Goal: Transaction & Acquisition: Purchase product/service

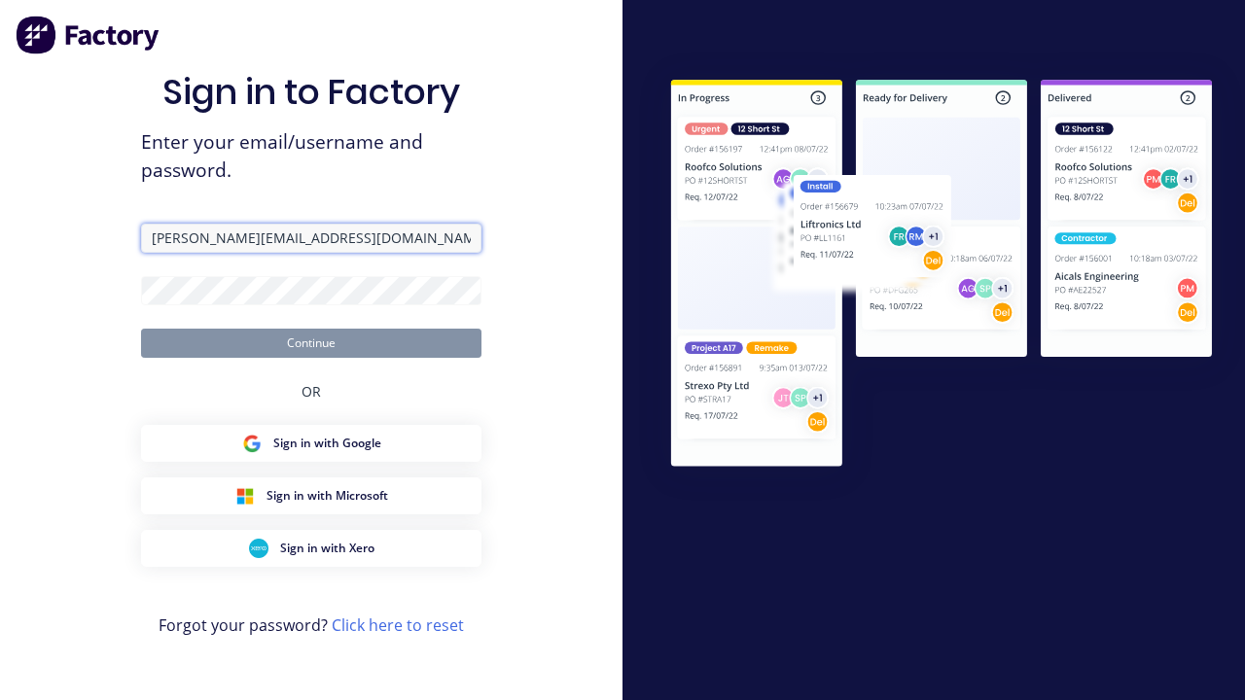
type input "[PERSON_NAME][EMAIL_ADDRESS][DOMAIN_NAME]"
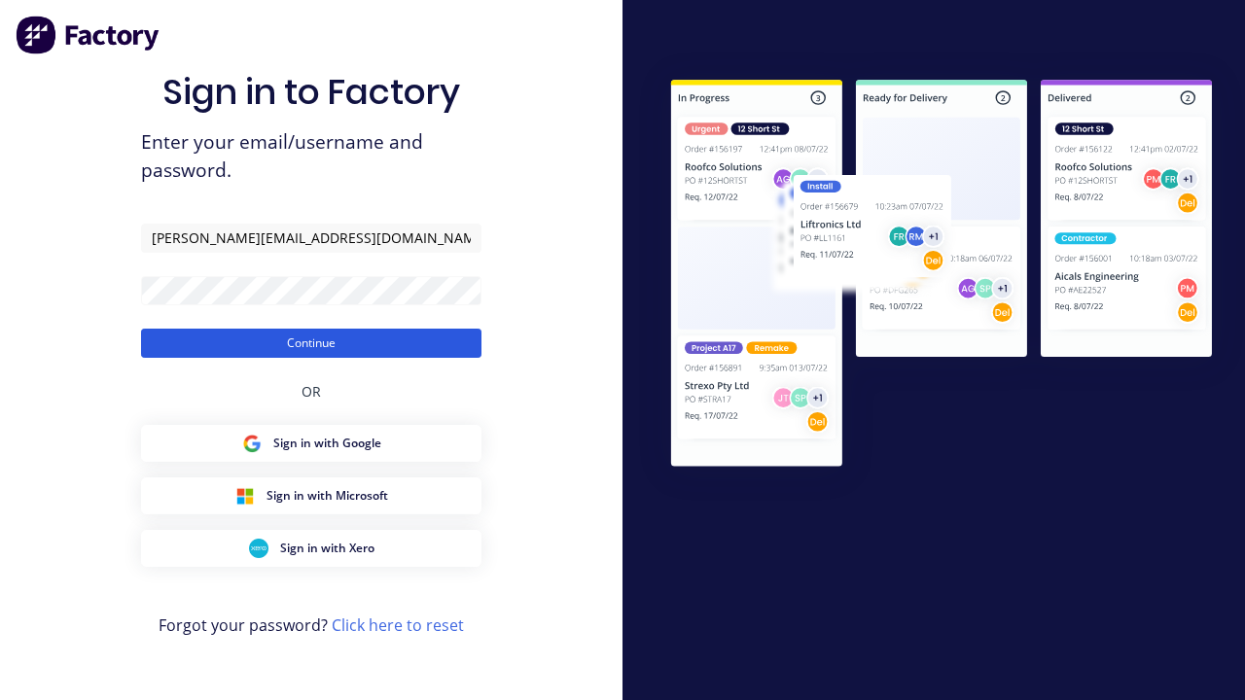
click at [311, 342] on button "Continue" at bounding box center [311, 343] width 340 height 29
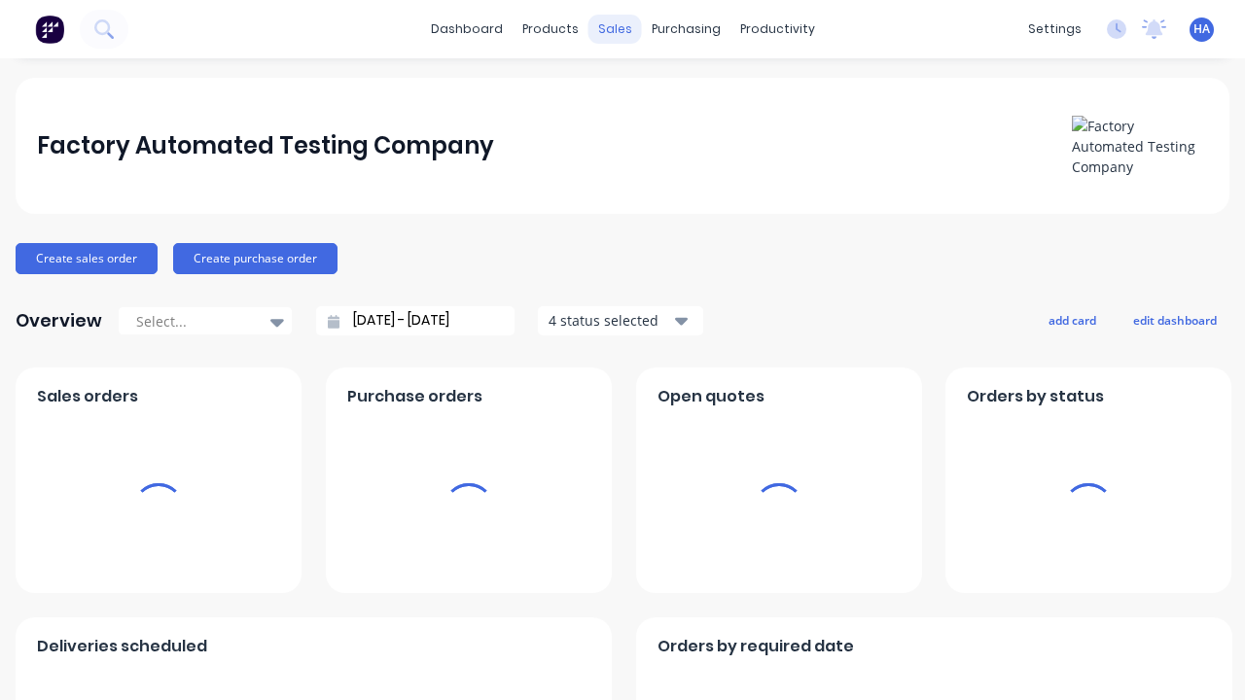
click at [615, 29] on div "sales" at bounding box center [614, 29] width 53 height 29
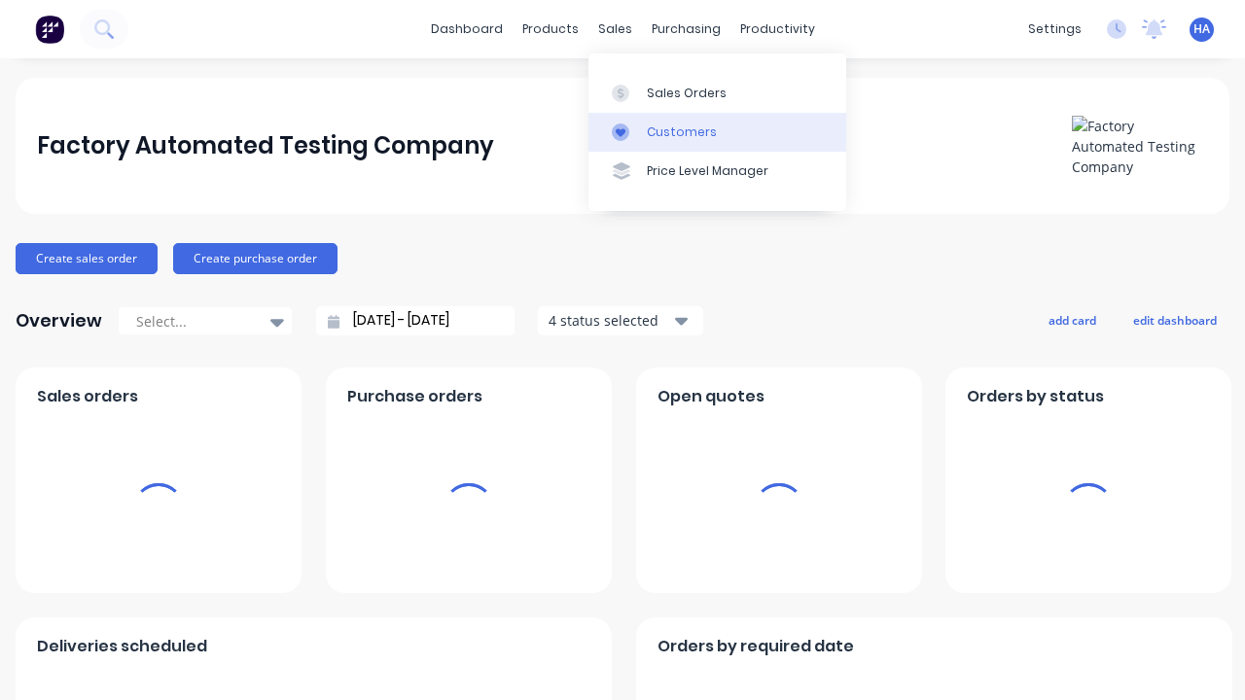
click at [717, 131] on link "Customers" at bounding box center [717, 132] width 258 height 39
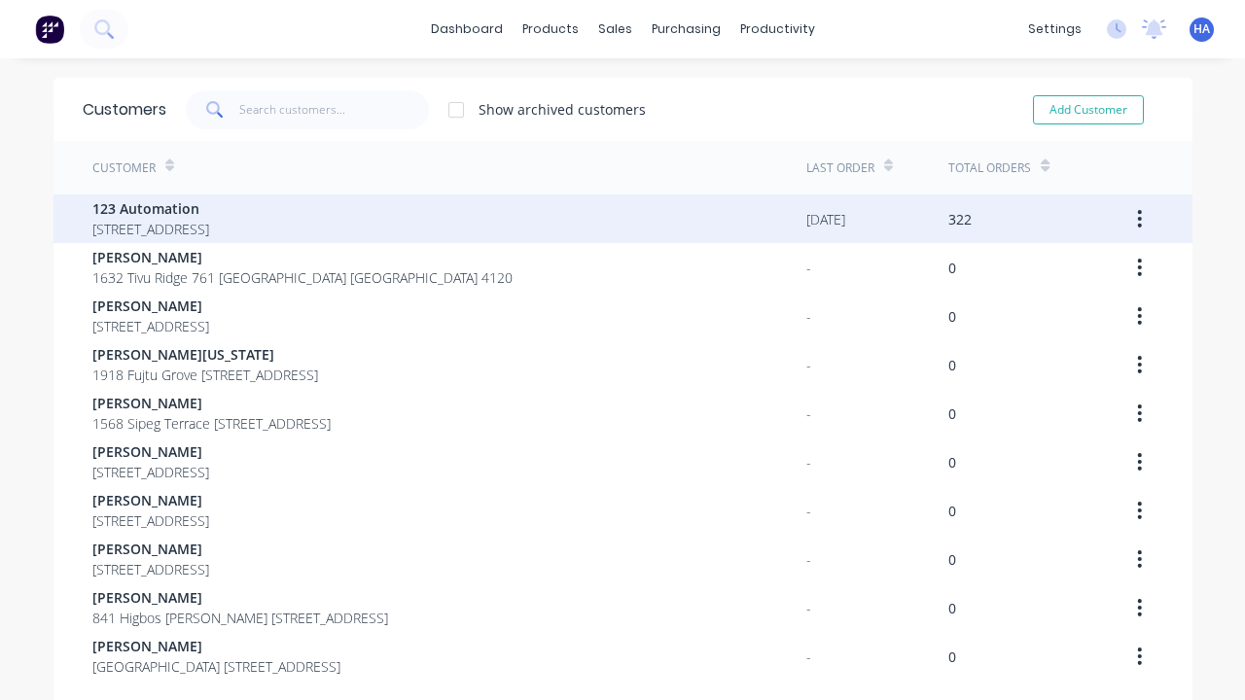
click at [209, 208] on span "123 Automation" at bounding box center [150, 208] width 117 height 20
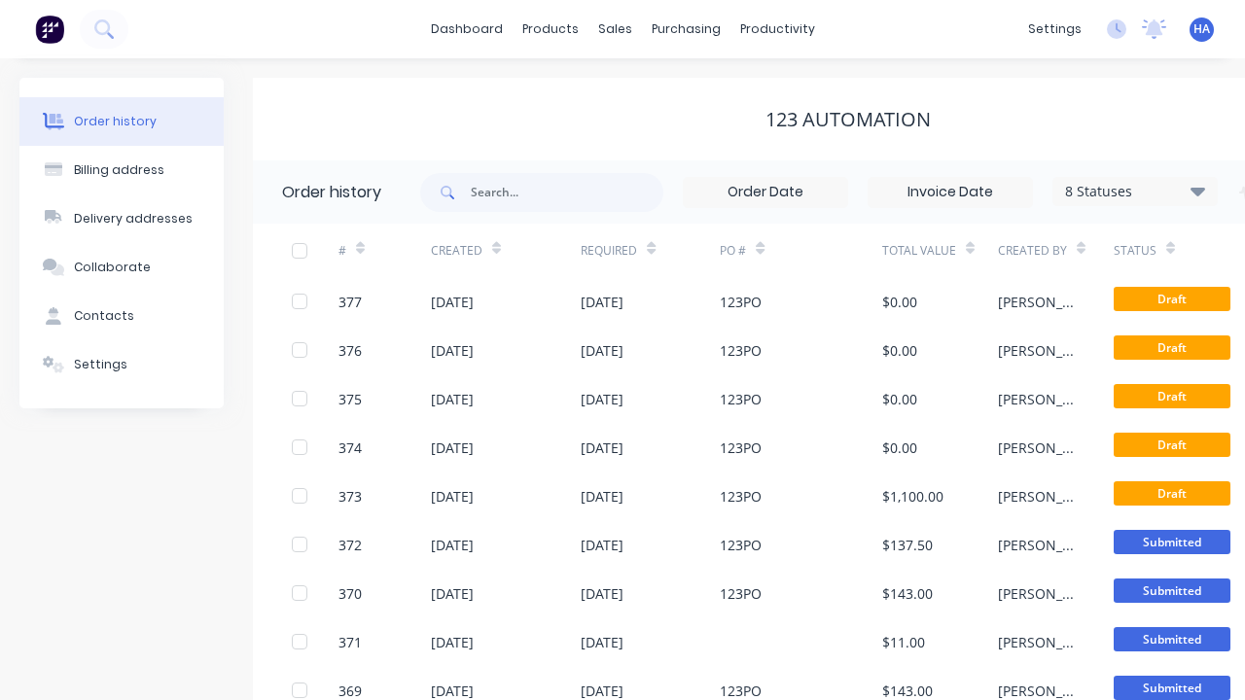
scroll to position [0, 198]
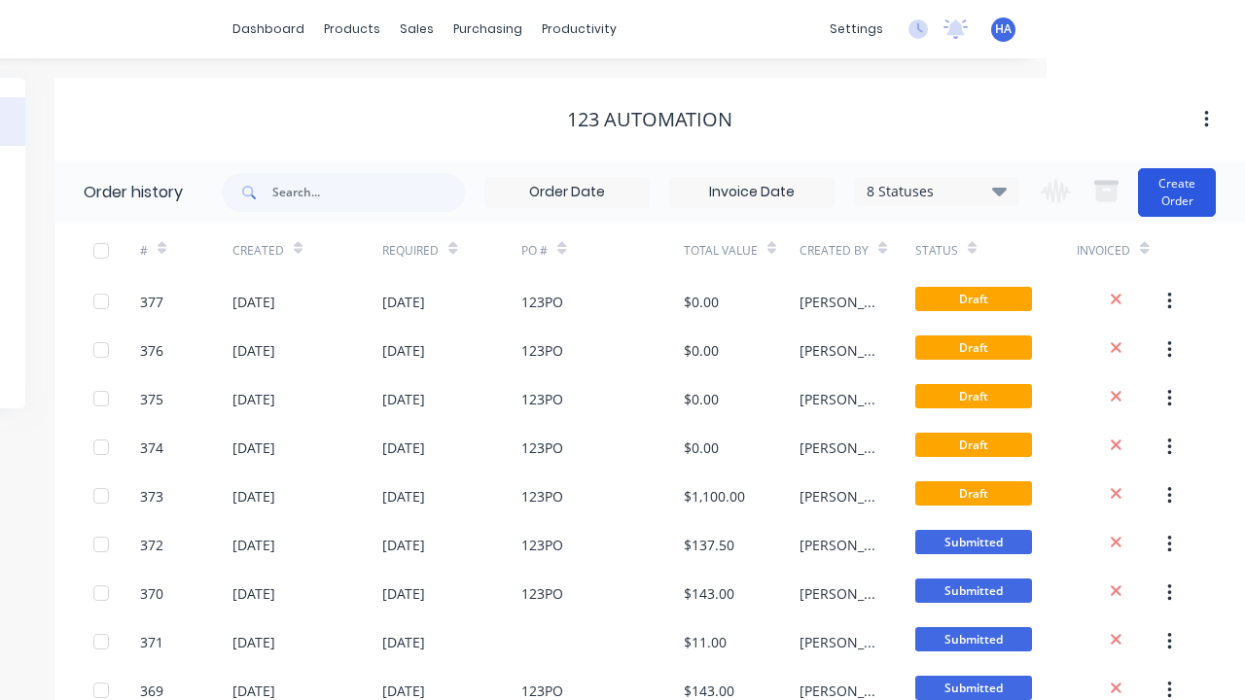
click at [1177, 192] on button "Create Order" at bounding box center [1177, 192] width 78 height 49
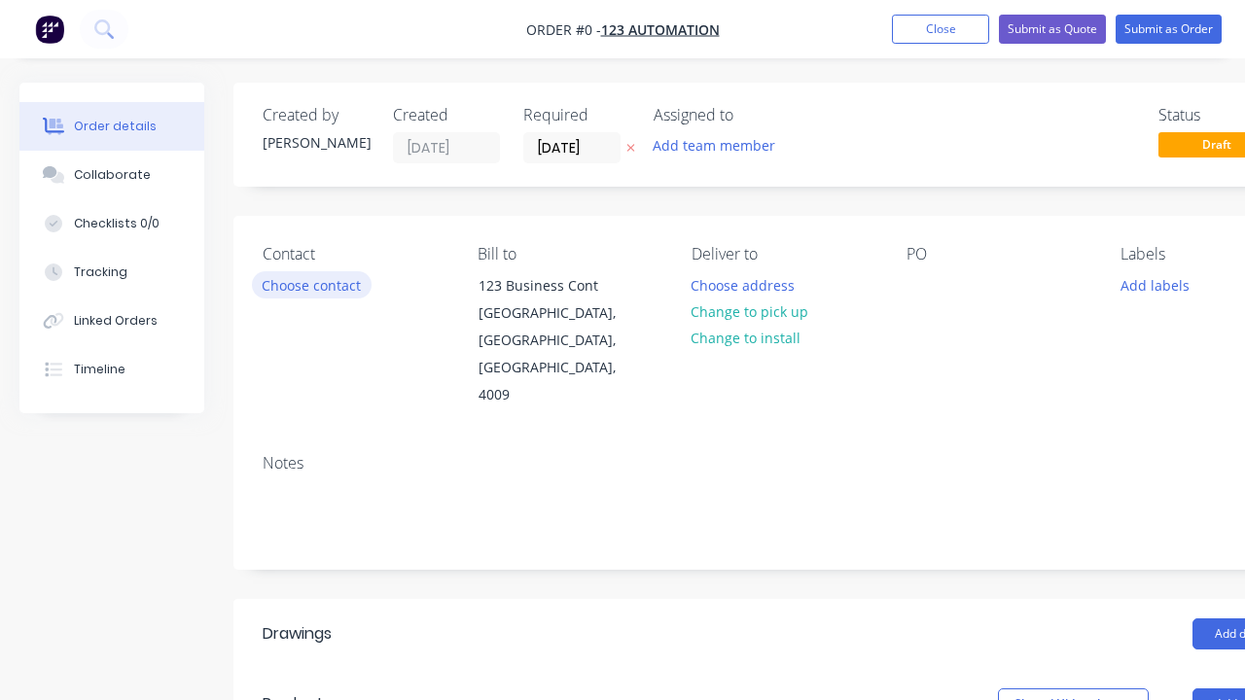
click at [310, 285] on button "Choose contact" at bounding box center [312, 284] width 120 height 26
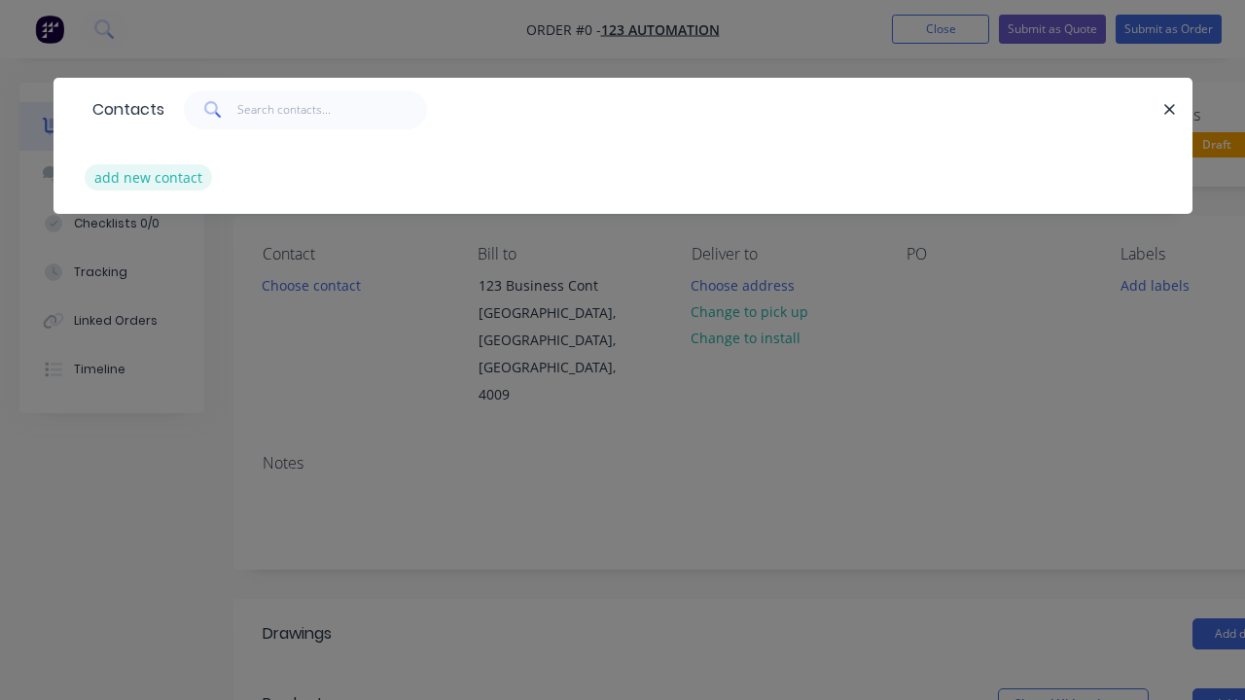
click at [146, 177] on button "add new contact" at bounding box center [149, 177] width 128 height 26
select select "AU"
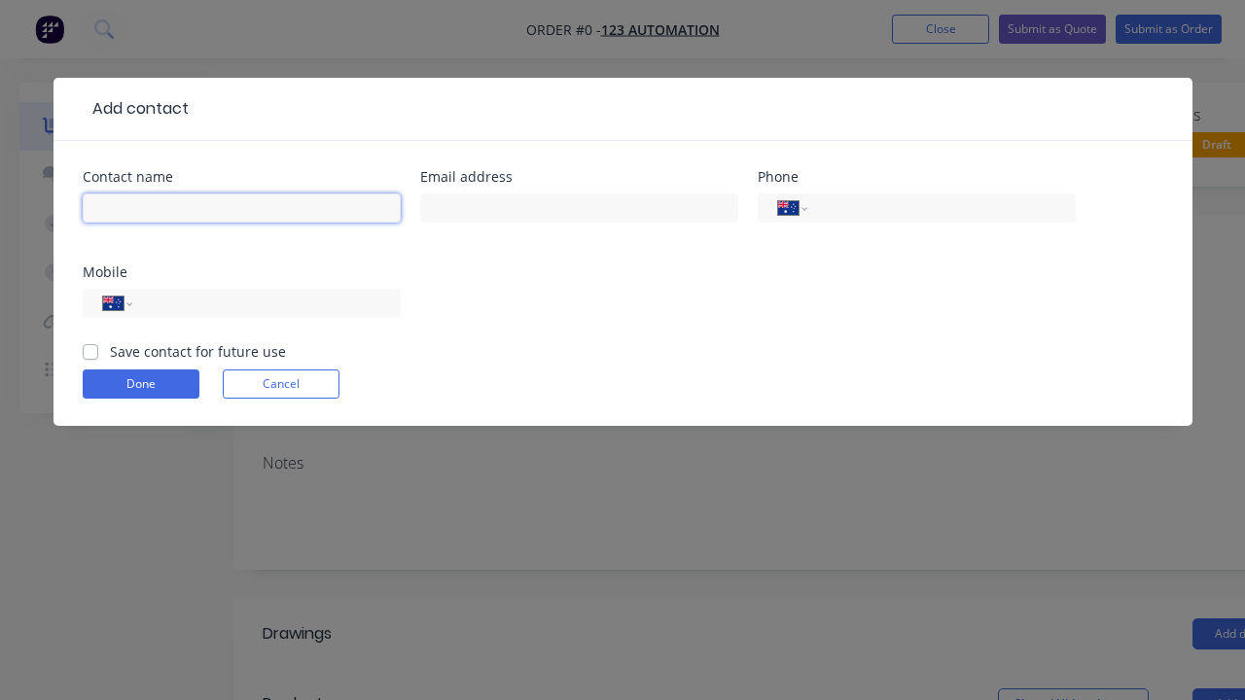
click at [241, 208] on input "text" at bounding box center [242, 207] width 318 height 29
type input "[PERSON_NAME] Automated"
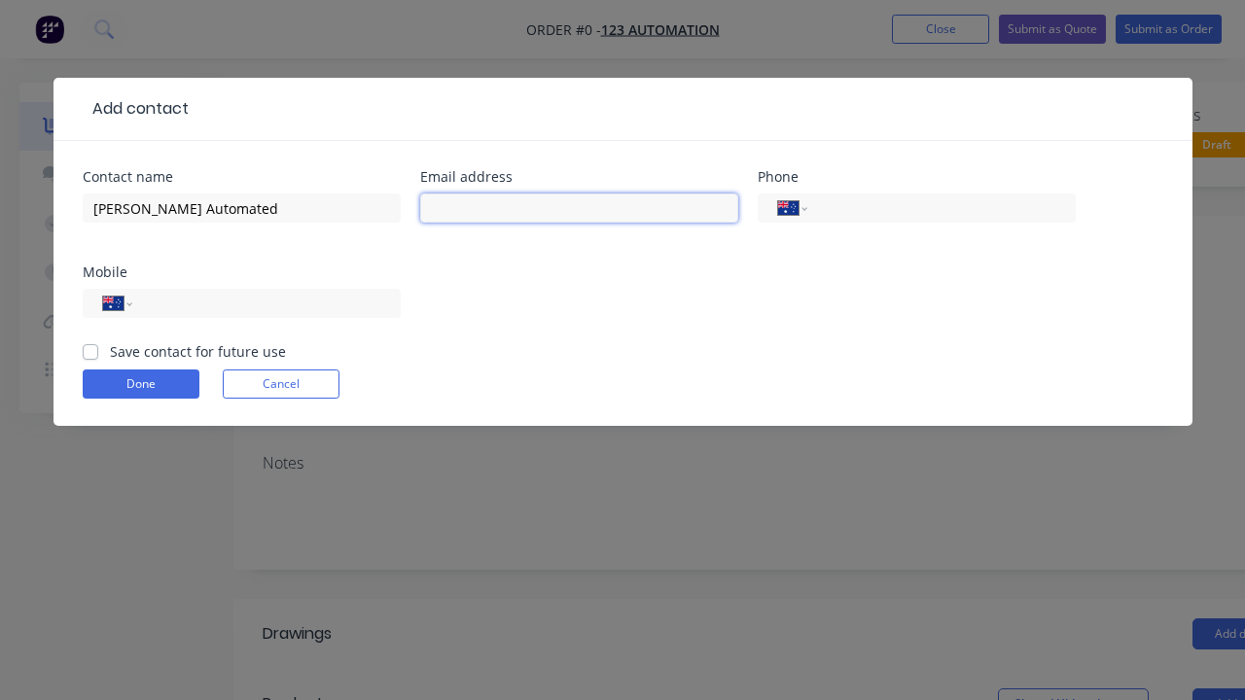
click at [579, 208] on input "text" at bounding box center [579, 207] width 318 height 29
type input "[PERSON_NAME][EMAIL_ADDRESS][DOMAIN_NAME]"
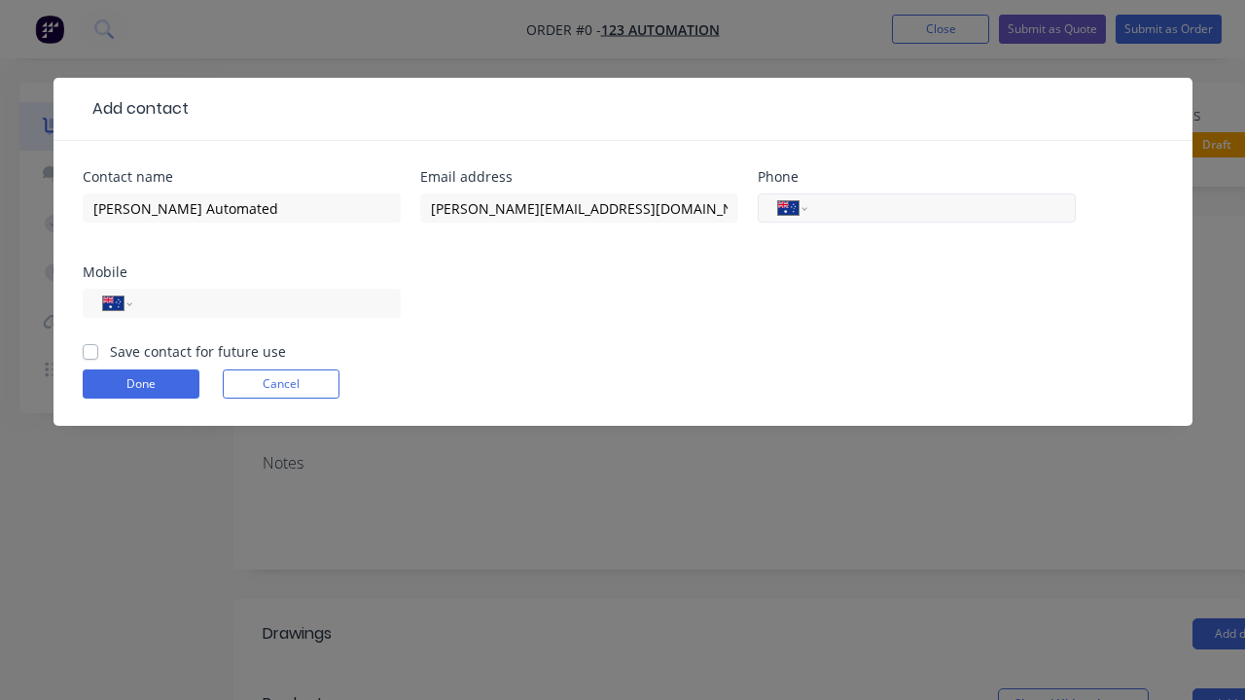
click at [937, 208] on input "tel" at bounding box center [937, 208] width 233 height 22
type input "0412 412 321"
click at [263, 303] on input "tel" at bounding box center [262, 304] width 233 height 22
type input "0412 341 232"
click at [140, 384] on button "Done" at bounding box center [141, 383] width 117 height 29
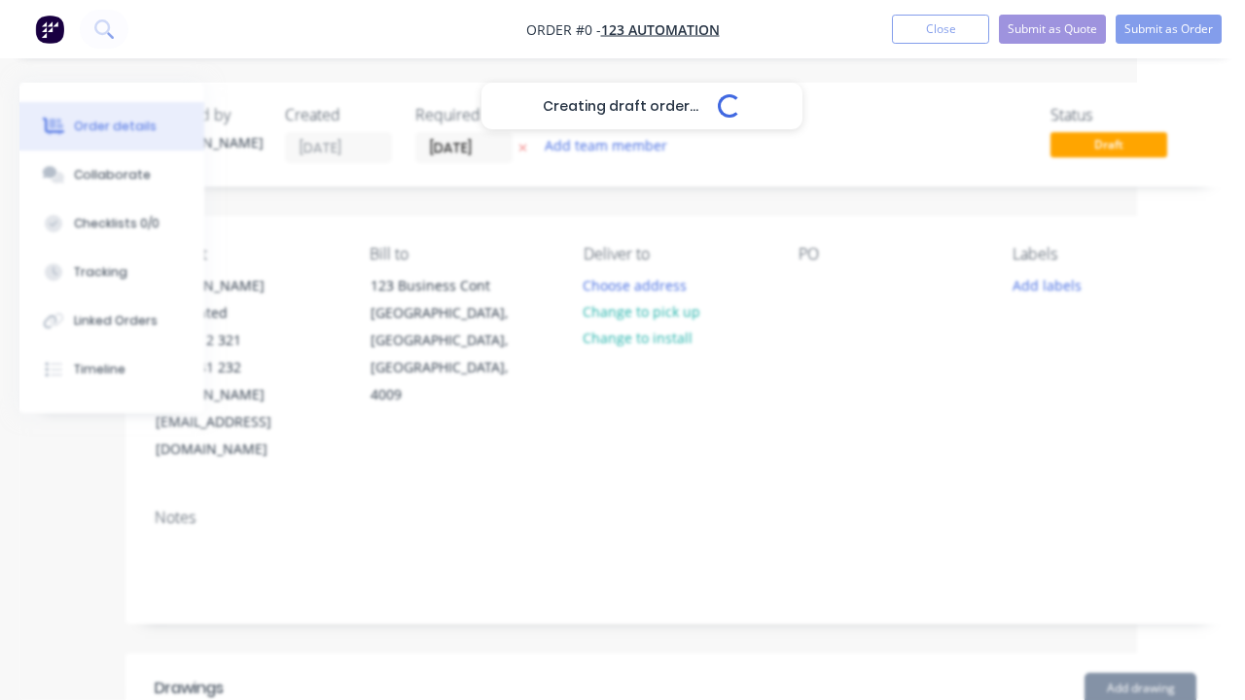
scroll to position [271, 108]
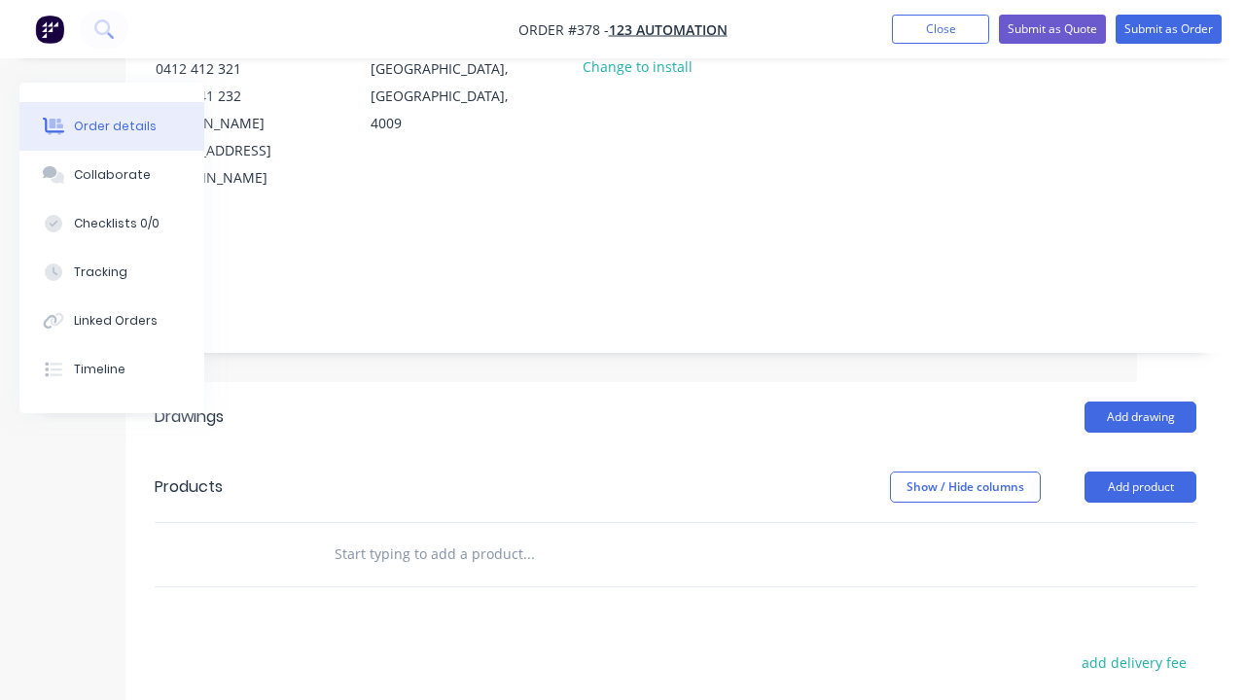
click at [829, 28] on div at bounding box center [813, 14] width 31 height 28
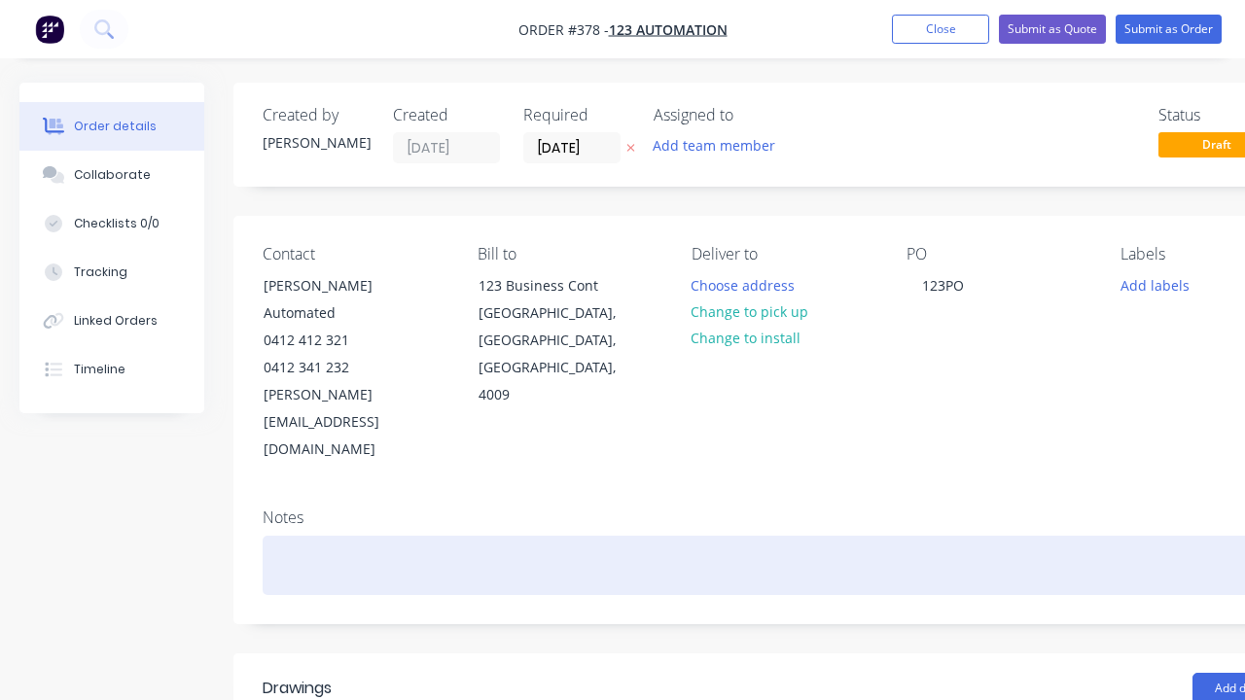
click at [723, 536] on div at bounding box center [783, 565] width 1041 height 59
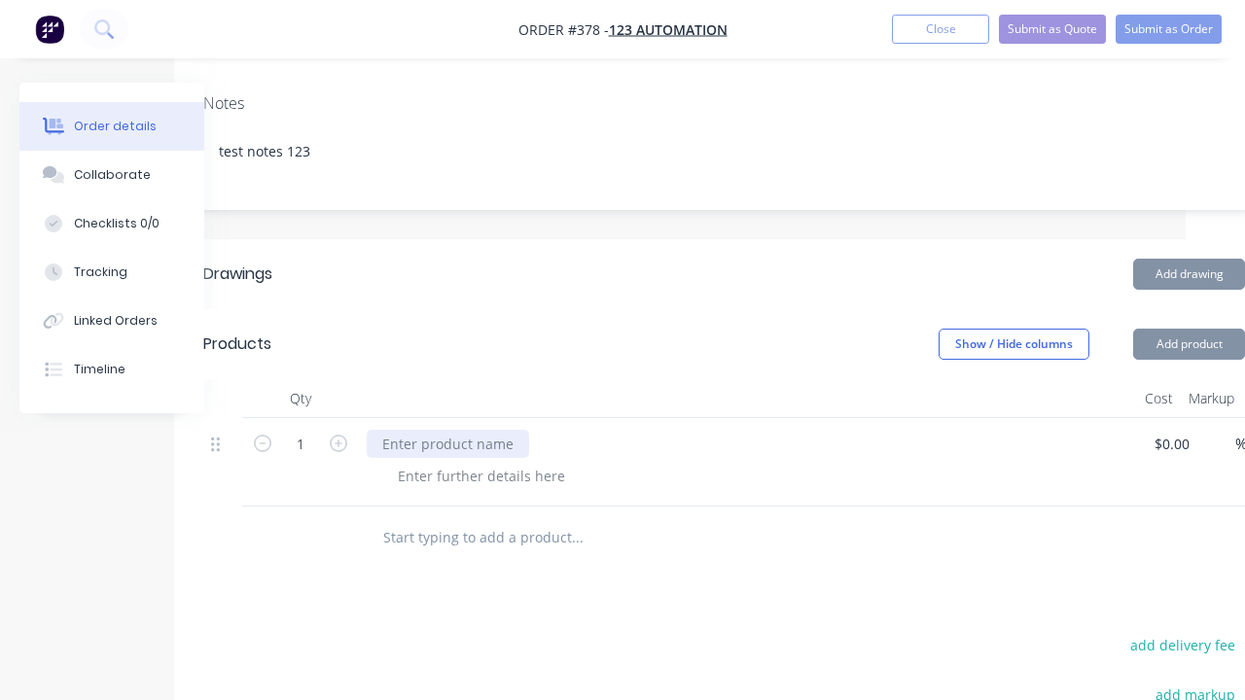
click at [445, 430] on div at bounding box center [448, 444] width 162 height 28
click at [477, 462] on div at bounding box center [481, 476] width 198 height 28
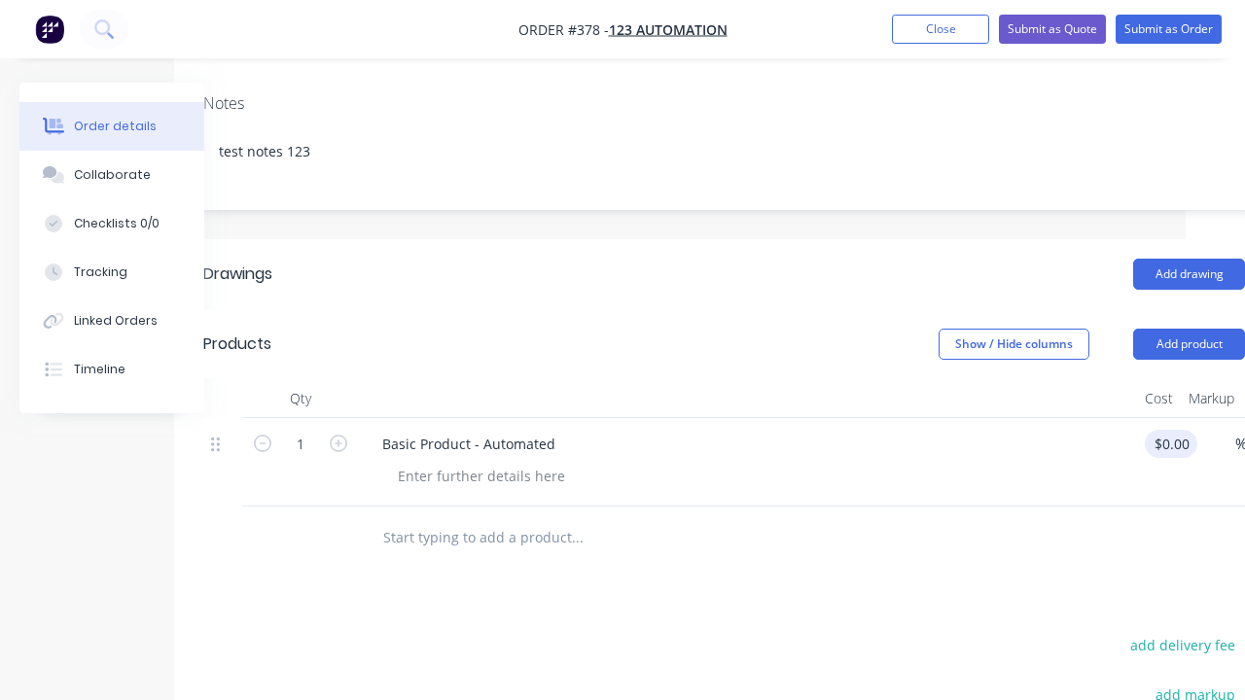
click at [1175, 418] on div "1 Basic Product - Automated $0.00 $0.00 % $0.00 $0.00 $0.00 $0.00" at bounding box center [723, 462] width 1041 height 88
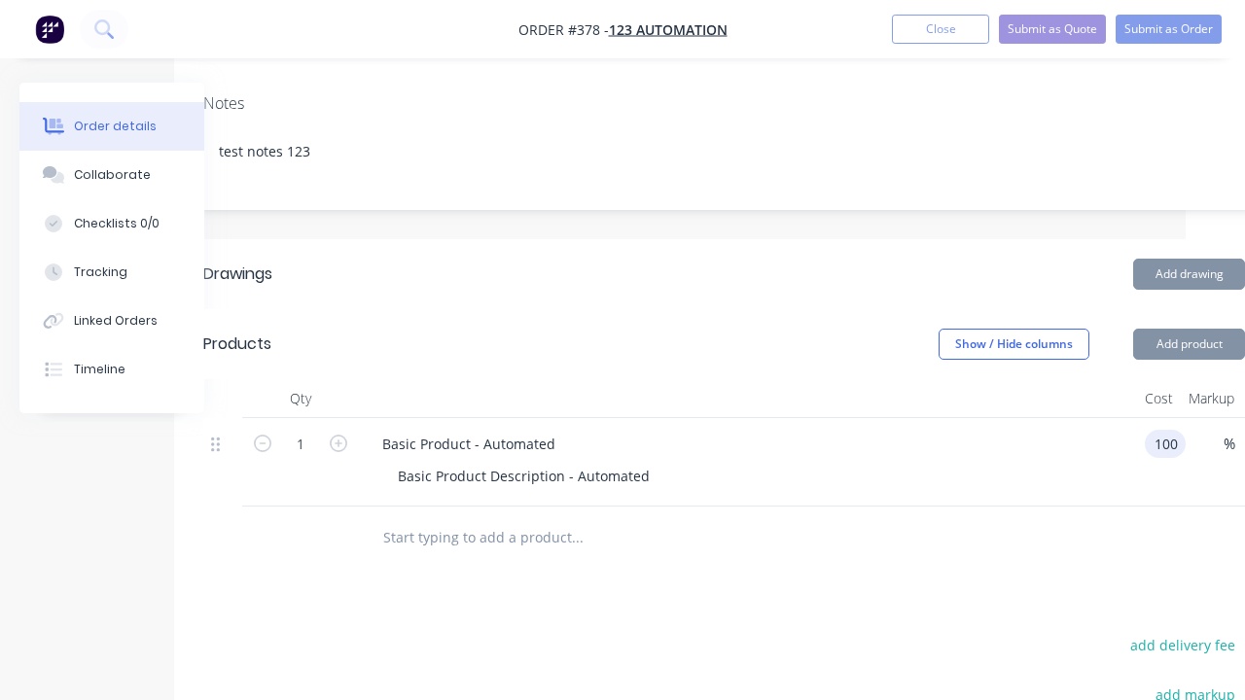
scroll to position [0, 0]
click at [1213, 418] on div "%" at bounding box center [1210, 462] width 50 height 88
type input "$100.00"
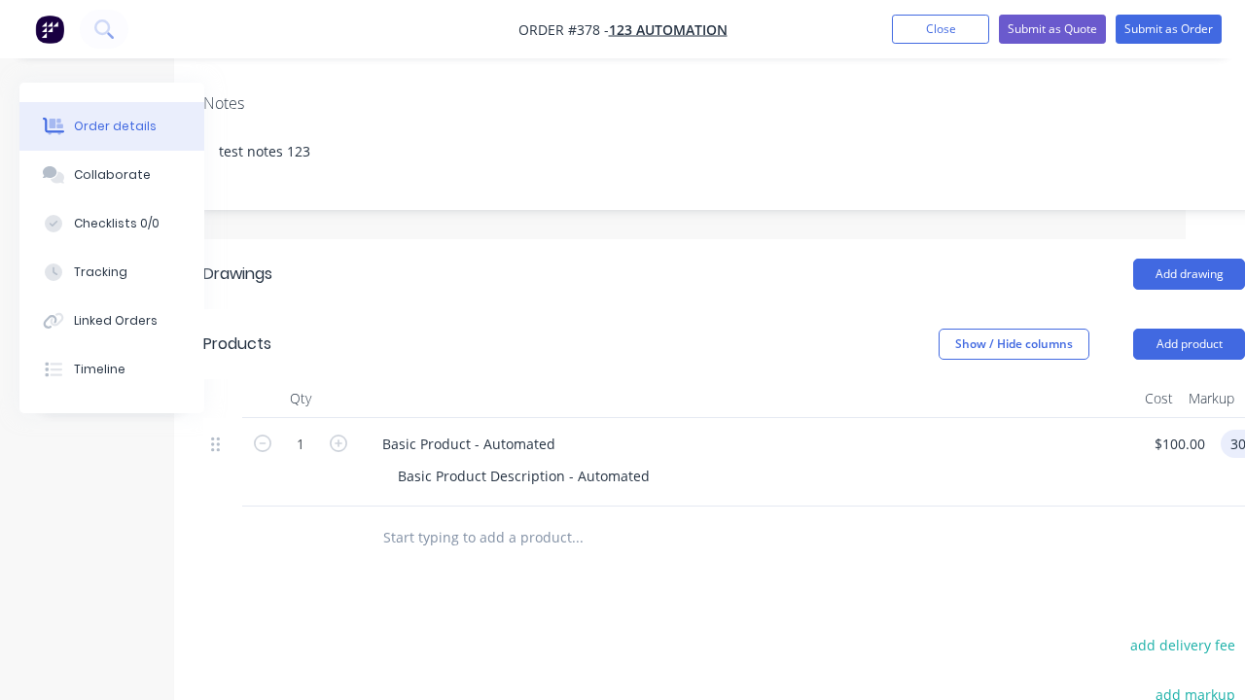
type input "30"
click at [571, 430] on div "Basic Product - Automated" at bounding box center [469, 444] width 204 height 28
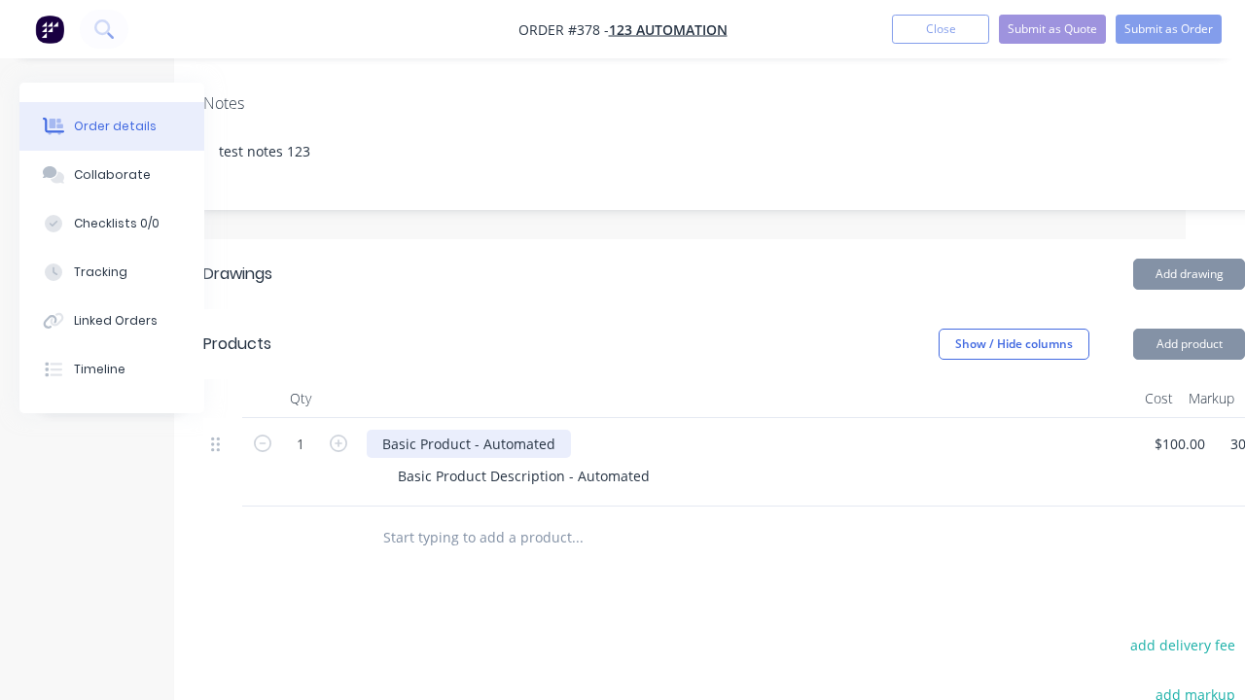
type input "$130.00"
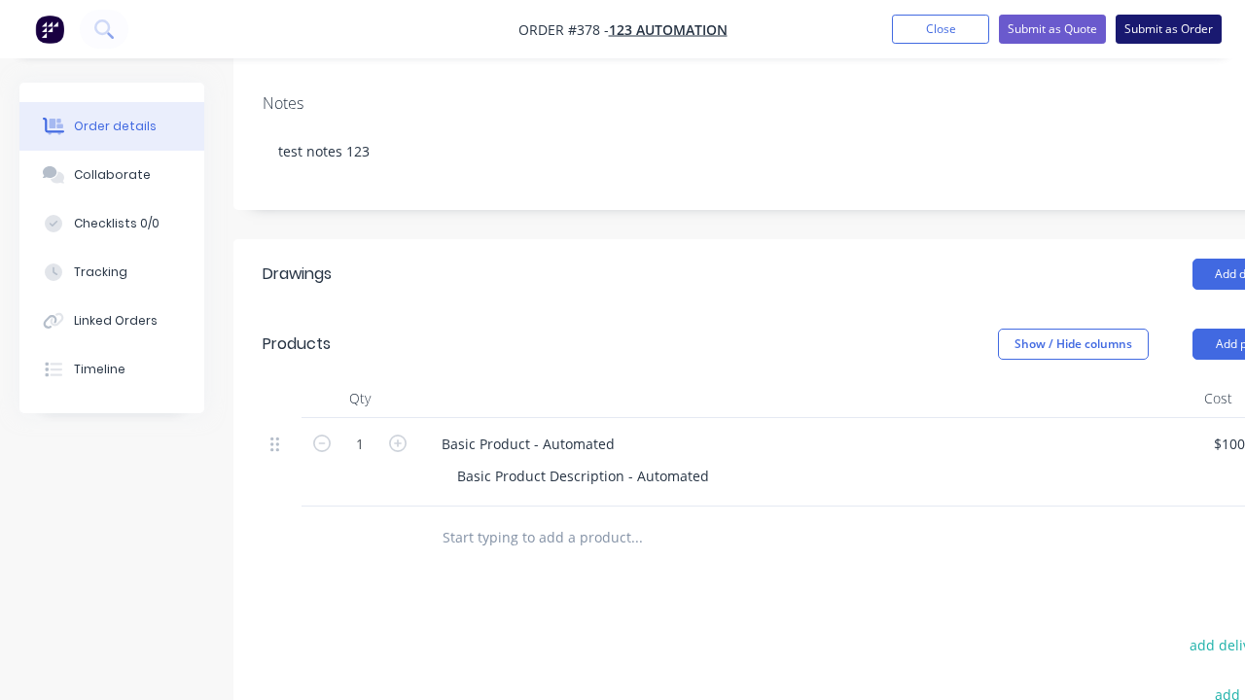
click at [1168, 29] on button "Submit as Order" at bounding box center [1168, 29] width 106 height 29
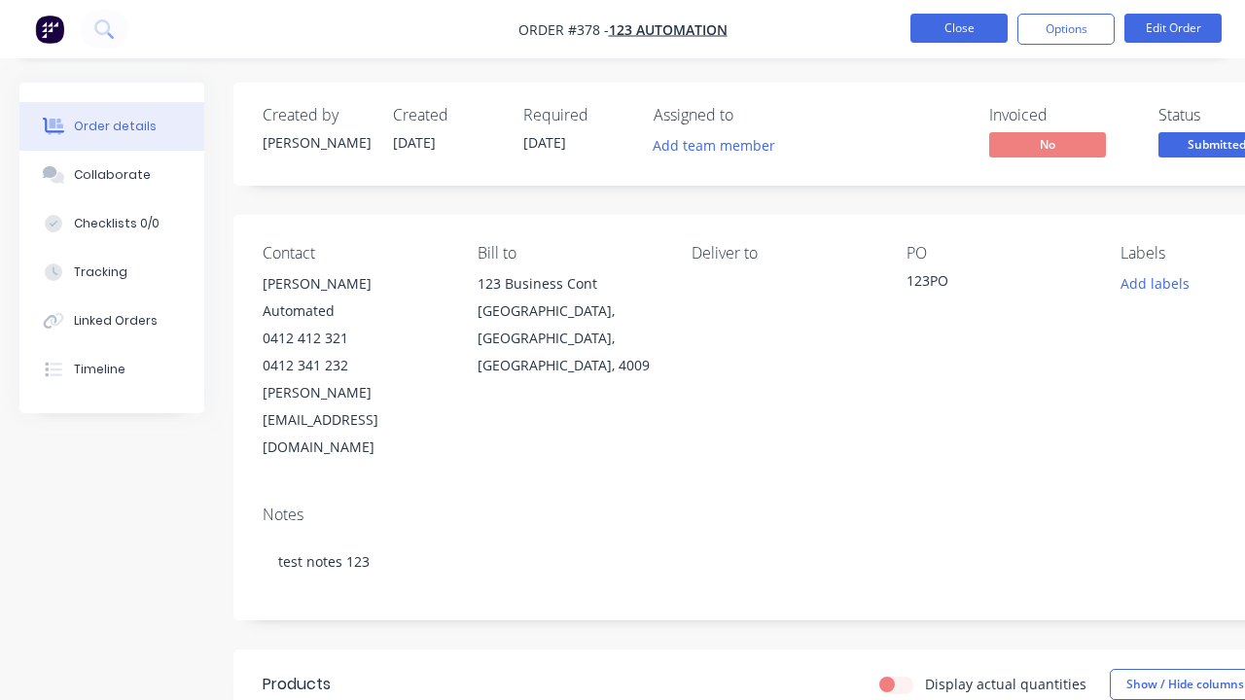
click at [959, 28] on button "Close" at bounding box center [958, 28] width 97 height 29
